Goal: Task Accomplishment & Management: Complete application form

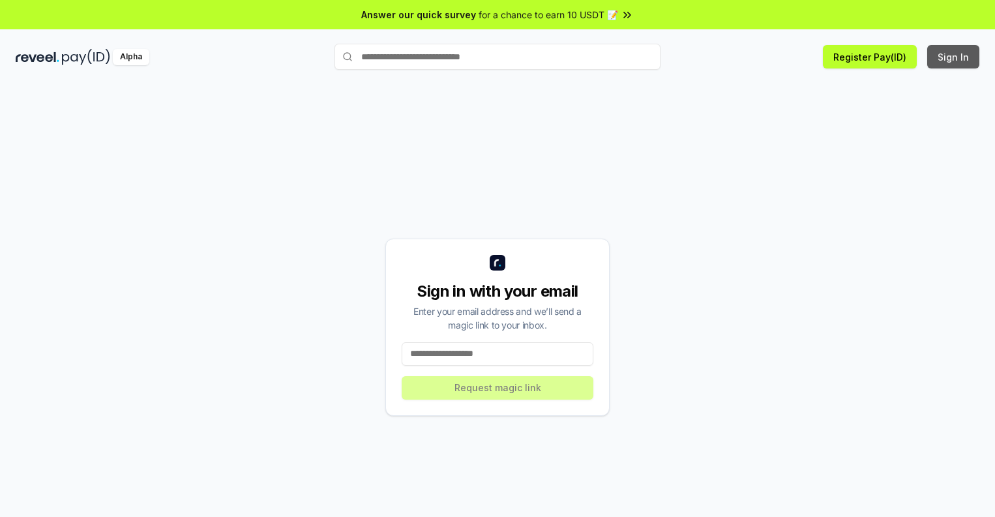
click at [954, 57] on button "Sign In" at bounding box center [953, 56] width 52 height 23
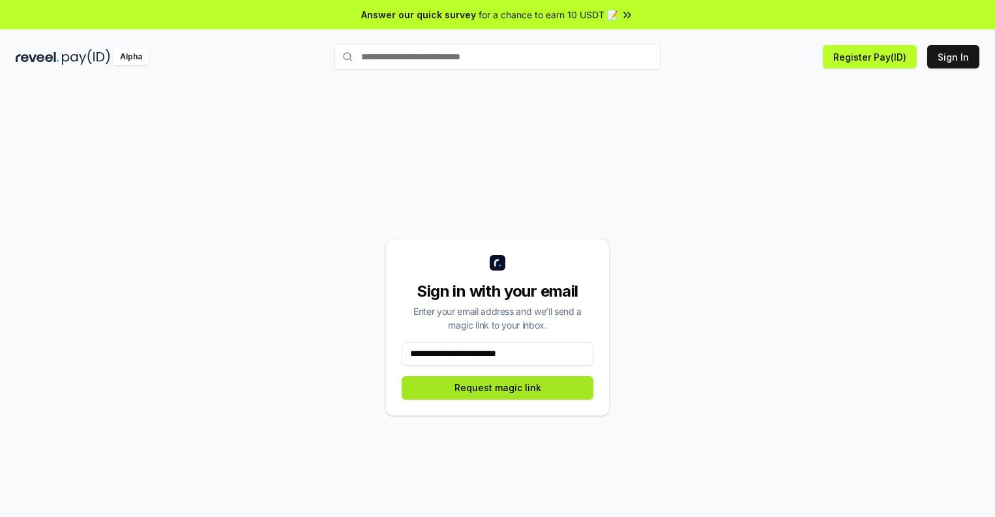
type input "**********"
click at [498, 387] on button "Request magic link" at bounding box center [498, 387] width 192 height 23
